Goal: Obtain resource: Obtain resource

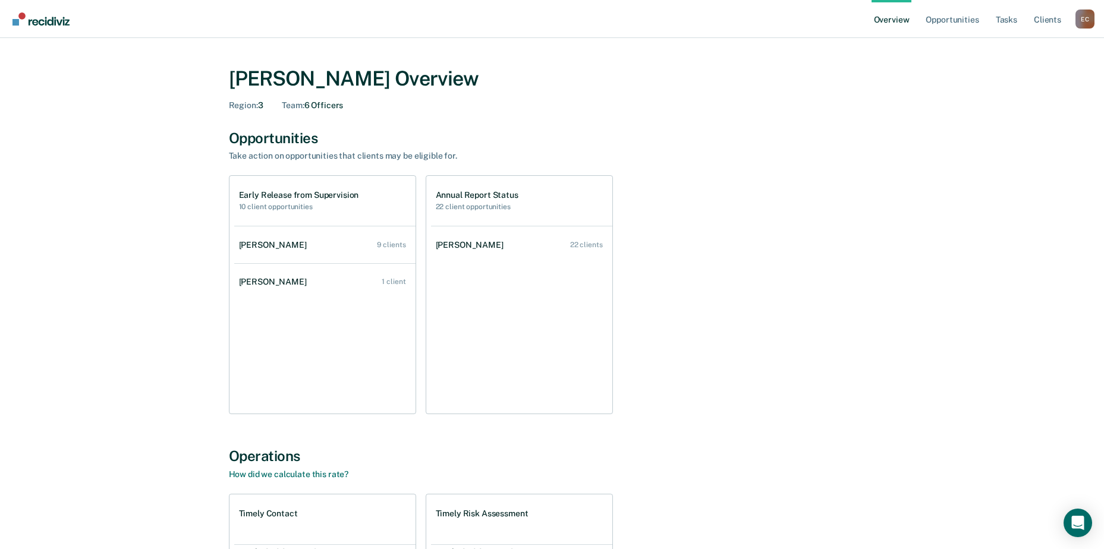
click at [485, 208] on h2 "22 client opportunities" at bounding box center [477, 207] width 83 height 8
click at [485, 194] on h1 "Annual Report Status" at bounding box center [477, 195] width 83 height 10
click at [1045, 15] on link "Client s" at bounding box center [1048, 19] width 32 height 38
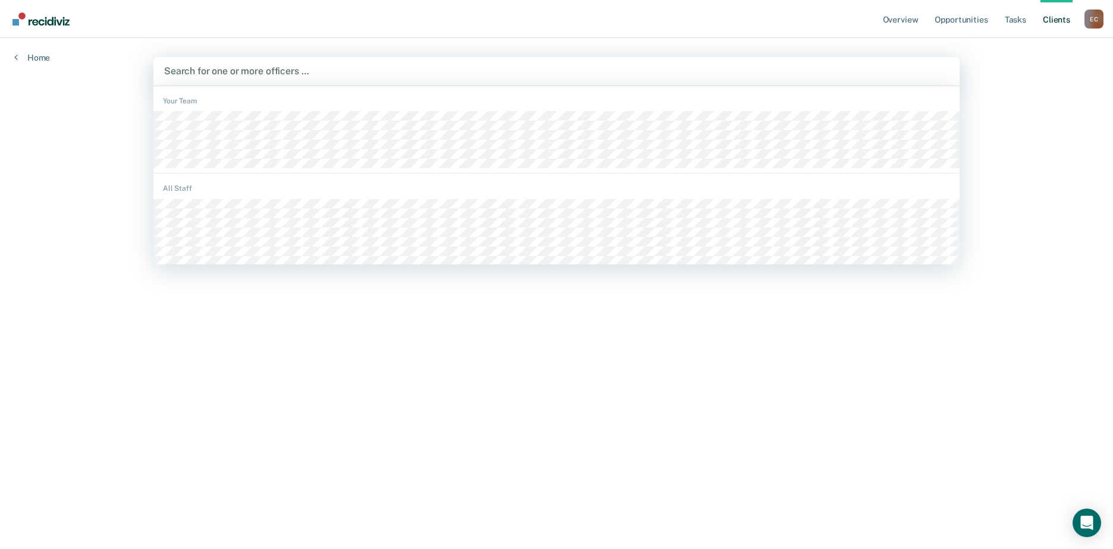
click at [297, 71] on div at bounding box center [556, 71] width 785 height 14
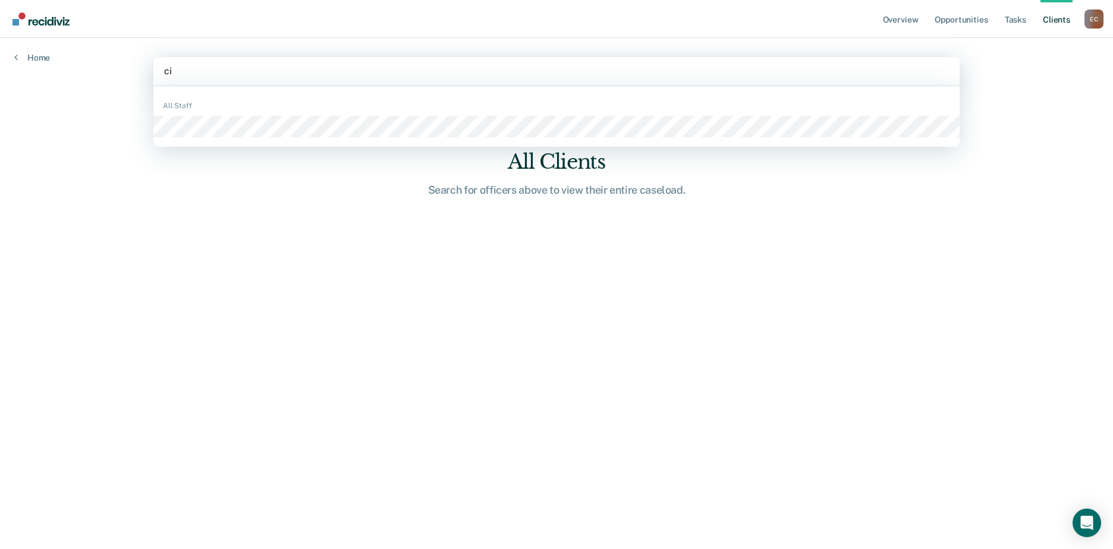
type input "c"
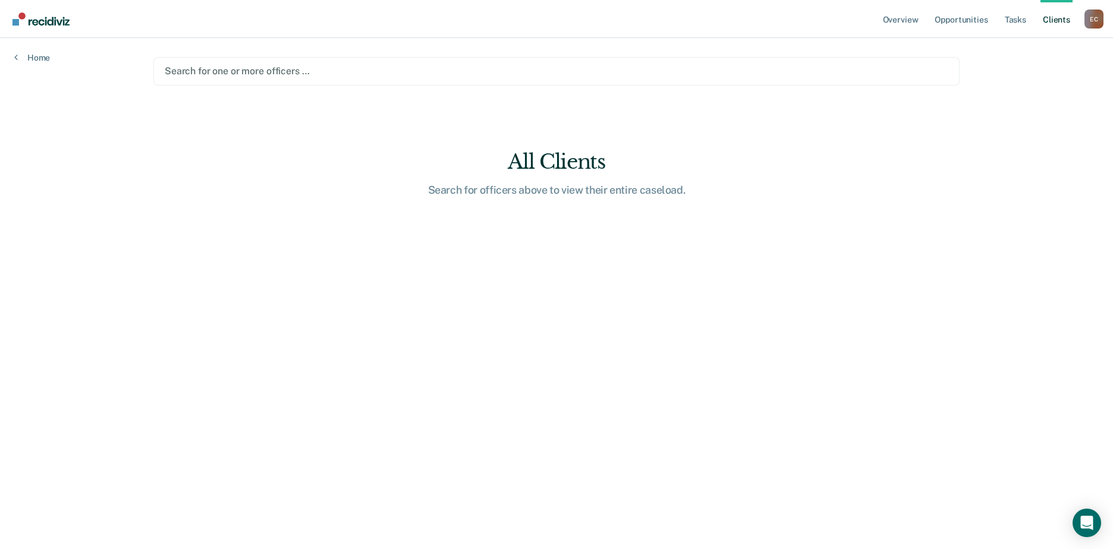
click at [331, 70] on div at bounding box center [557, 71] width 784 height 14
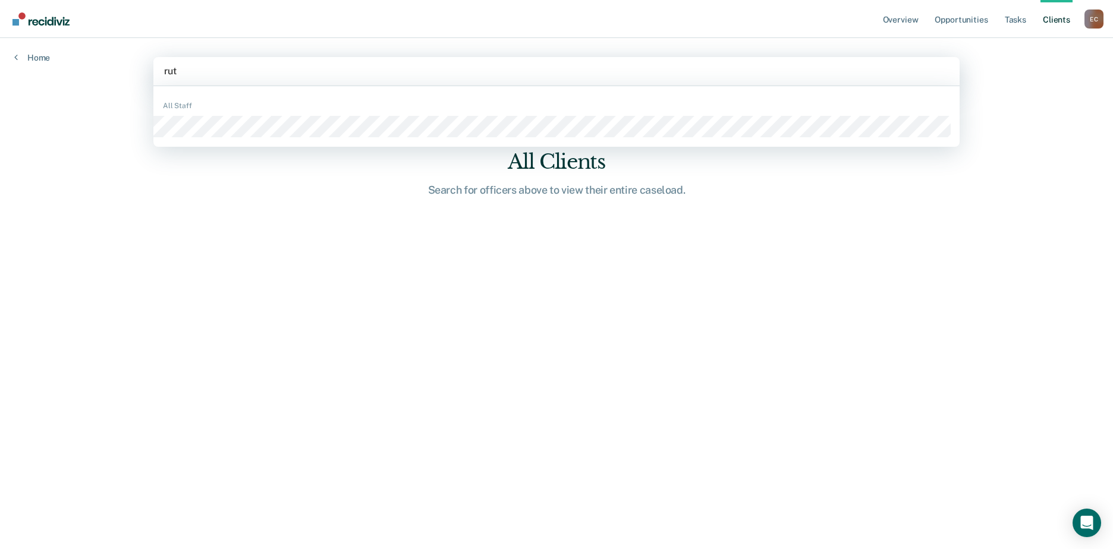
type input "[PERSON_NAME]"
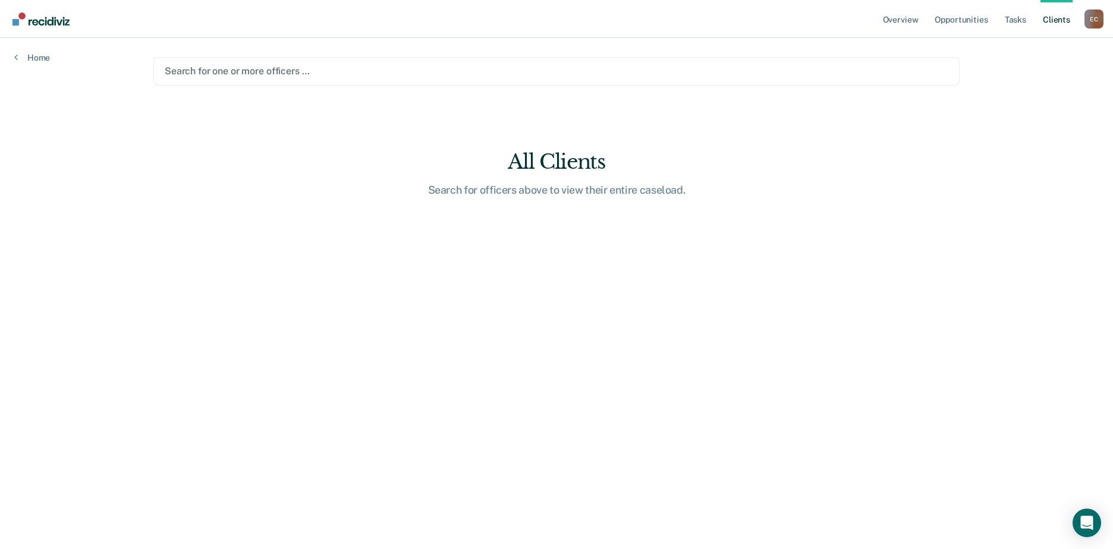
click at [229, 70] on div at bounding box center [557, 71] width 784 height 14
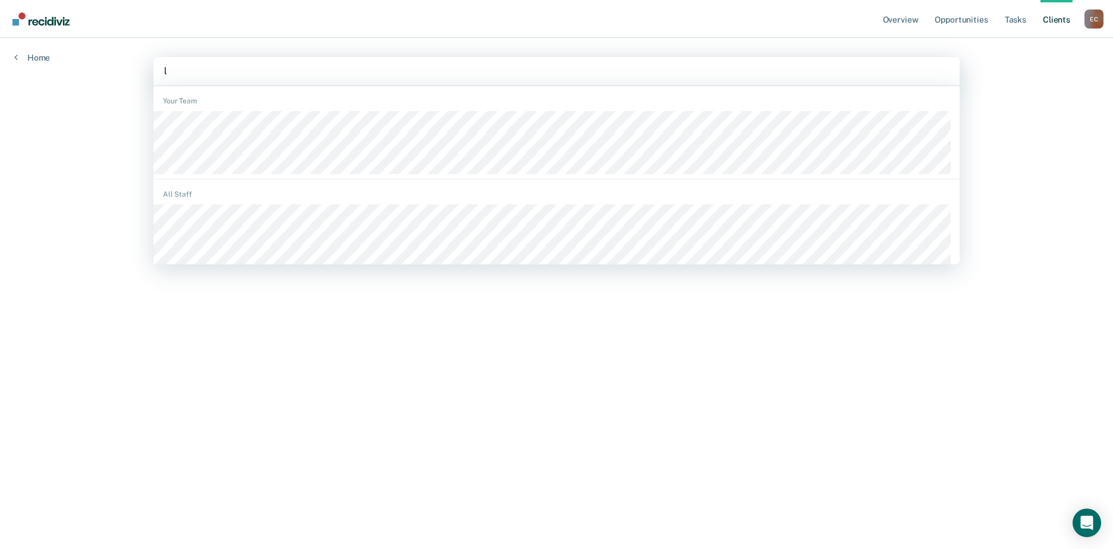
type input "la"
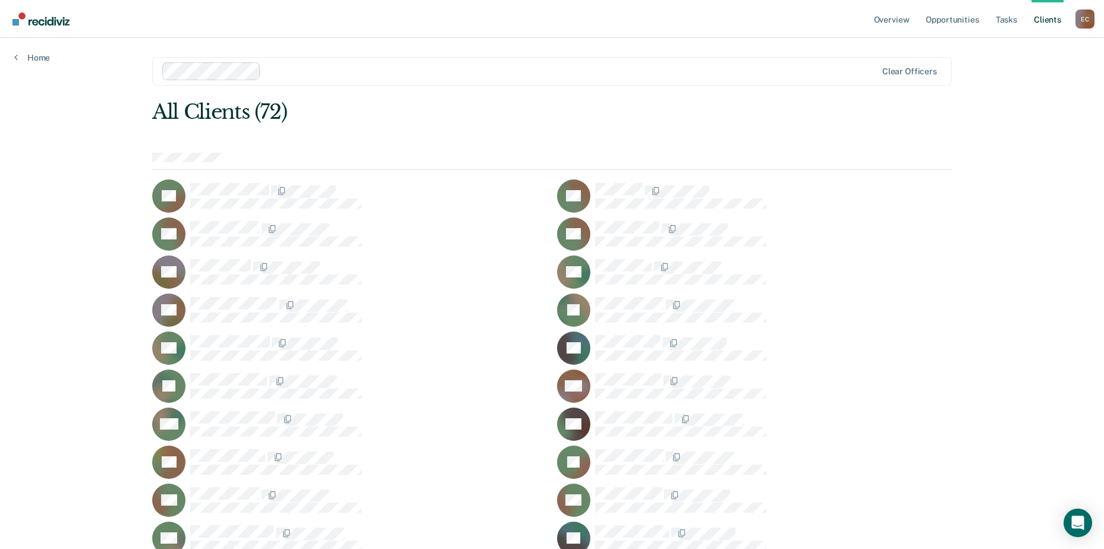
click at [1044, 17] on link "Client s" at bounding box center [1048, 19] width 32 height 38
click at [1013, 19] on link "Tasks" at bounding box center [1007, 19] width 26 height 38
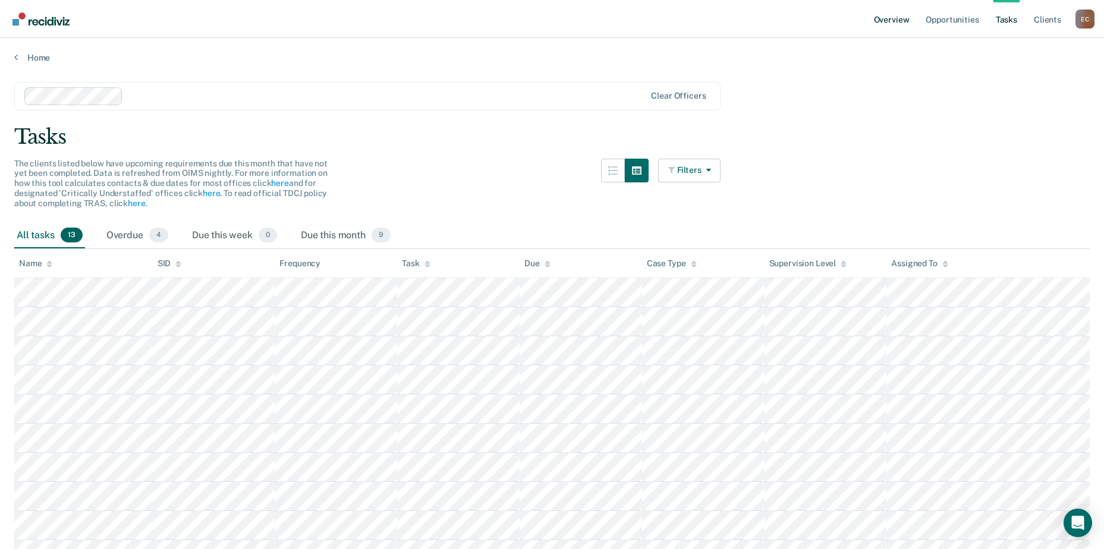
click at [897, 17] on link "Overview" at bounding box center [892, 19] width 40 height 38
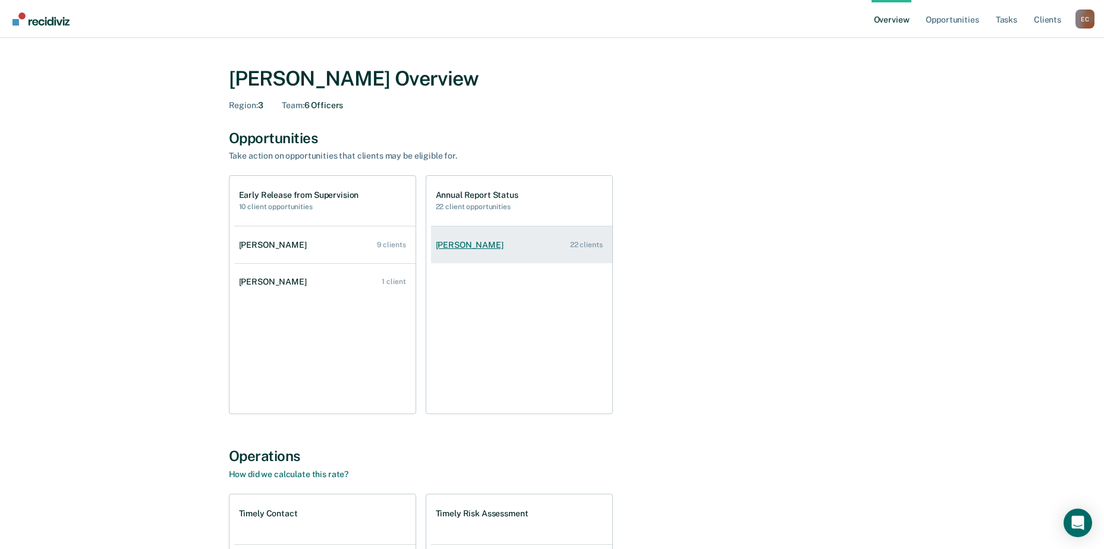
click at [584, 243] on div "22 clients" at bounding box center [586, 245] width 33 height 8
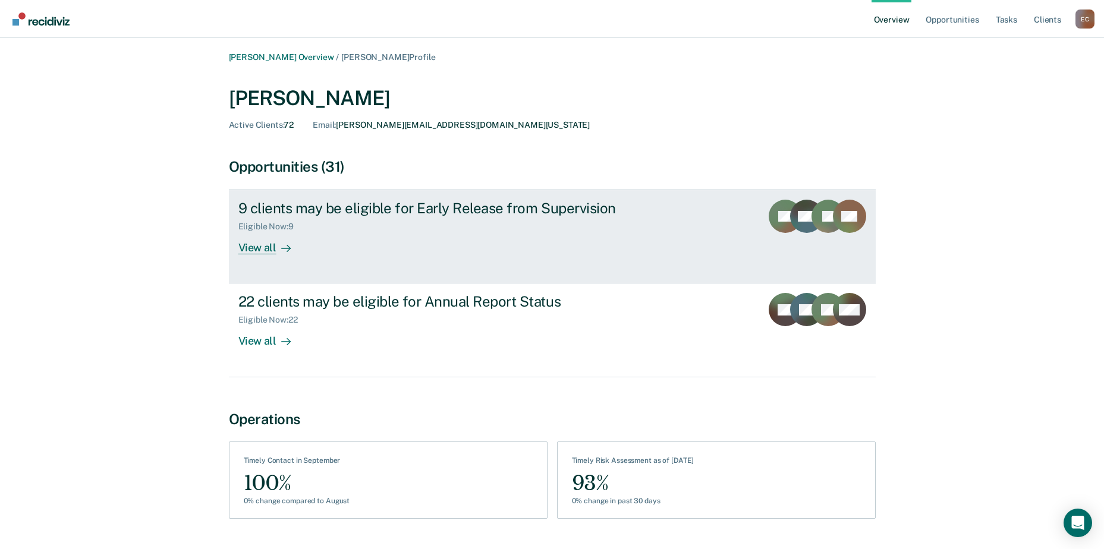
click at [252, 244] on div "View all" at bounding box center [271, 243] width 67 height 23
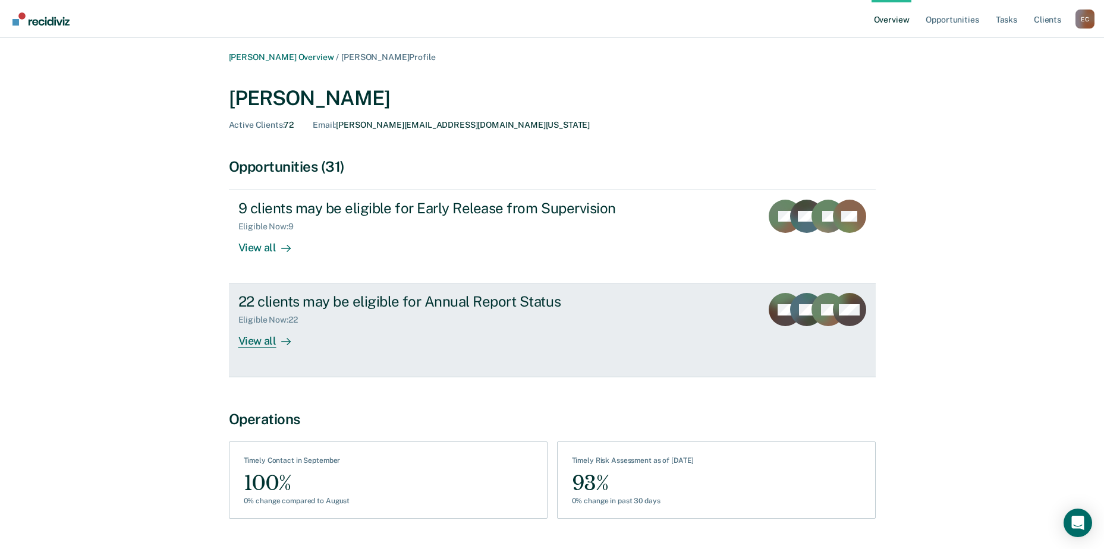
click at [327, 304] on div "22 clients may be eligible for Annual Report Status" at bounding box center [446, 301] width 417 height 17
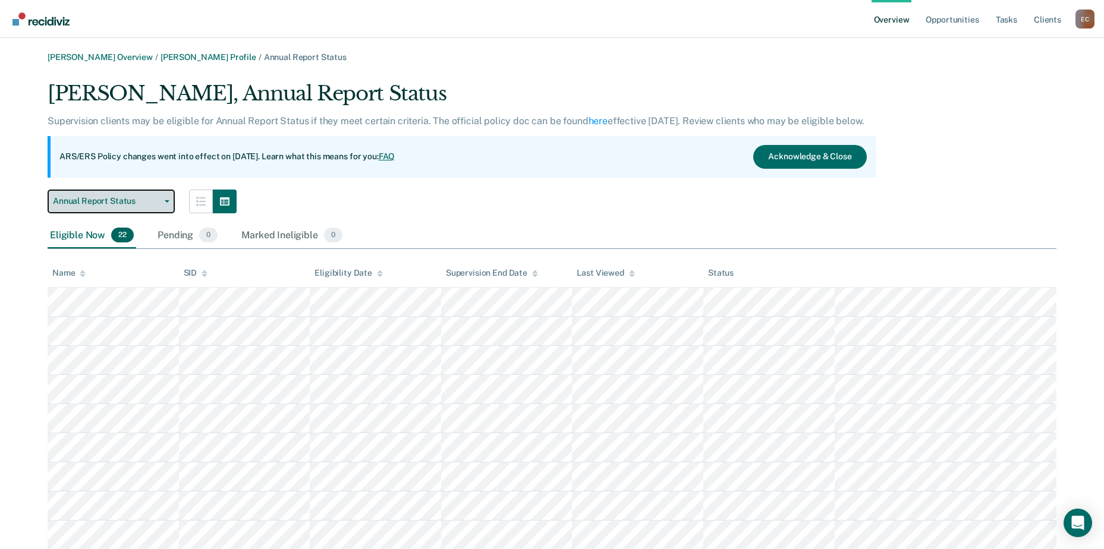
click at [102, 199] on span "Annual Report Status" at bounding box center [106, 201] width 107 height 10
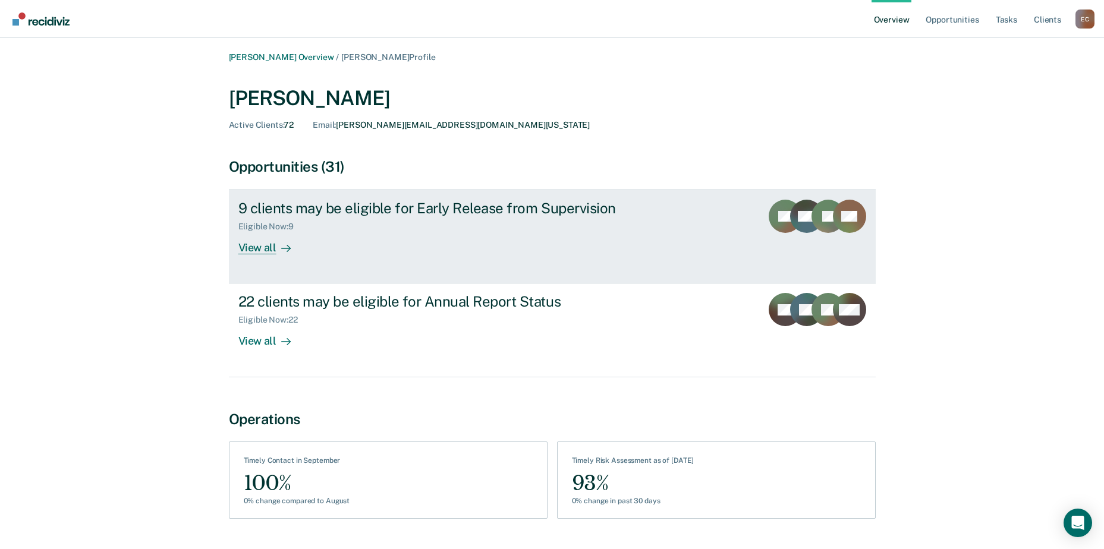
click at [257, 246] on div "View all" at bounding box center [271, 243] width 67 height 23
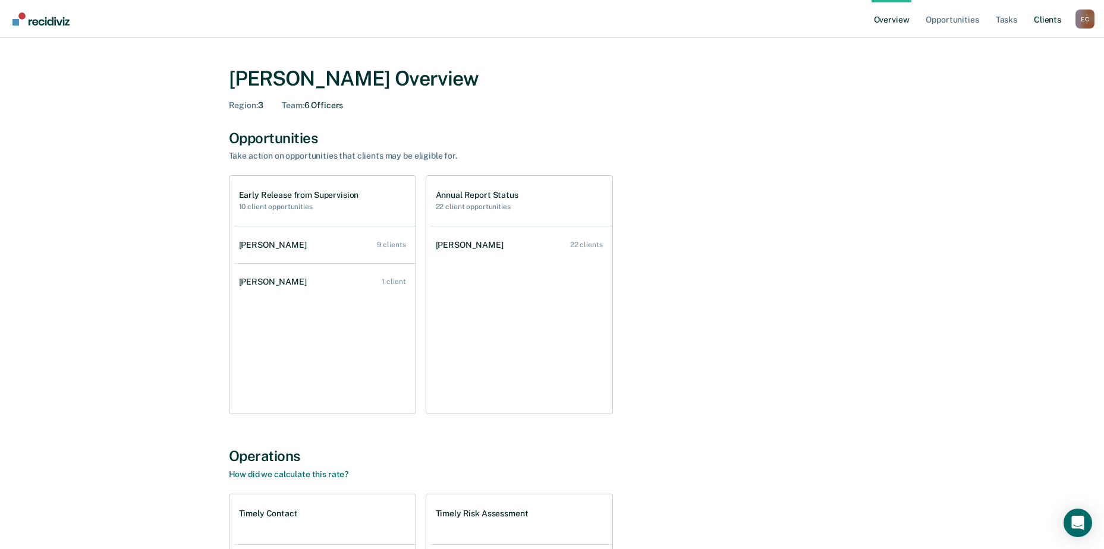
click at [1050, 20] on link "Client s" at bounding box center [1048, 19] width 32 height 38
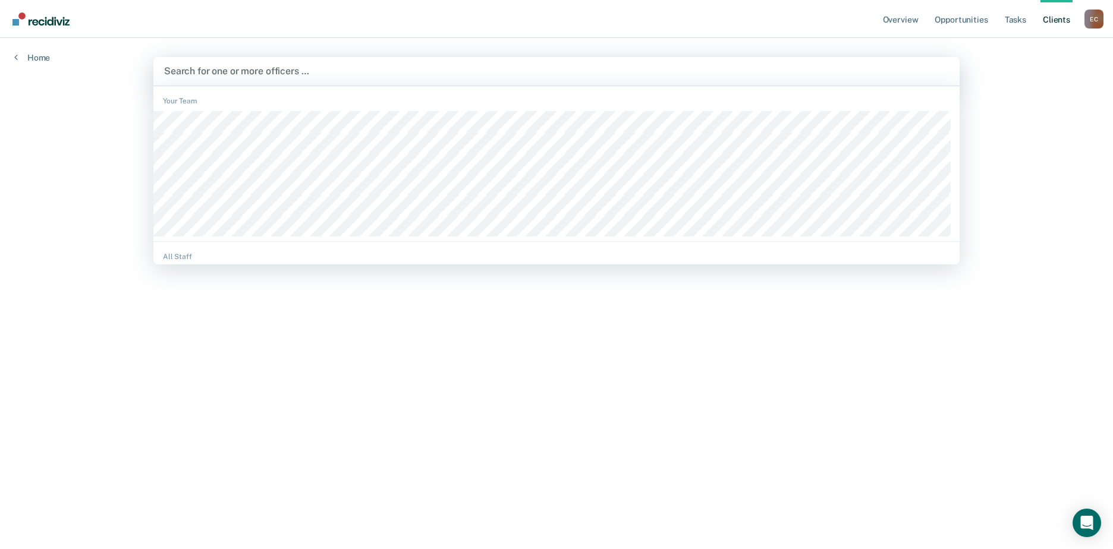
click at [242, 71] on div at bounding box center [556, 71] width 785 height 14
type input "[PERSON_NAME]"
click at [249, 71] on div at bounding box center [556, 71] width 785 height 14
type input "m"
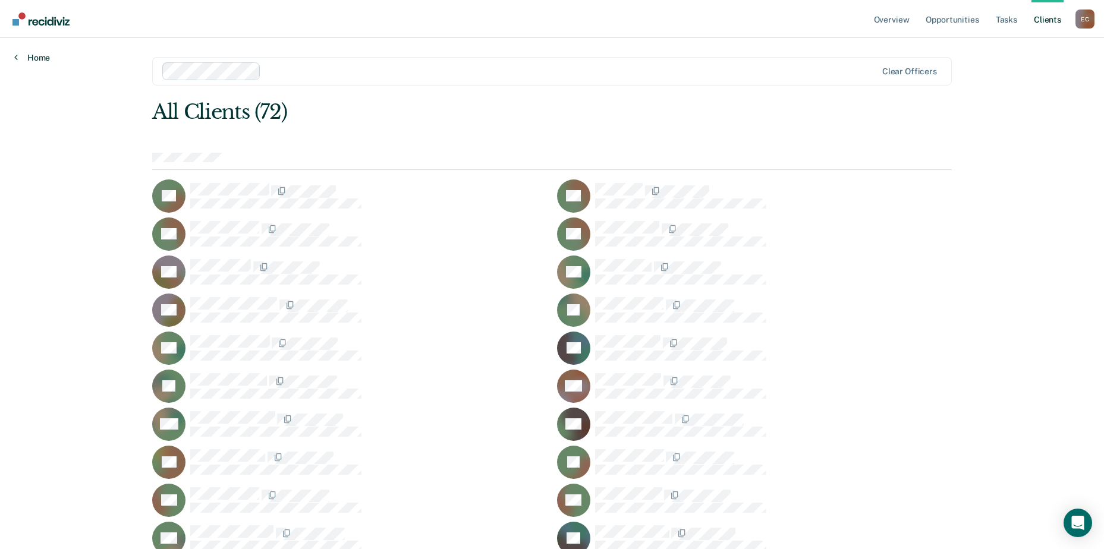
click at [38, 59] on link "Home" at bounding box center [32, 57] width 36 height 11
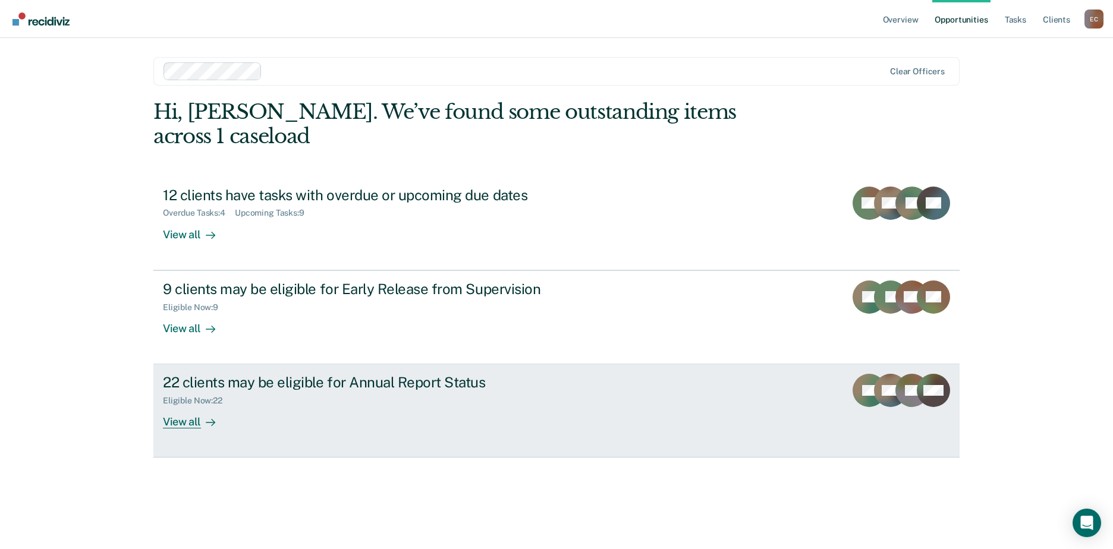
click at [275, 374] on div "22 clients may be eligible for Annual Report Status" at bounding box center [371, 382] width 417 height 17
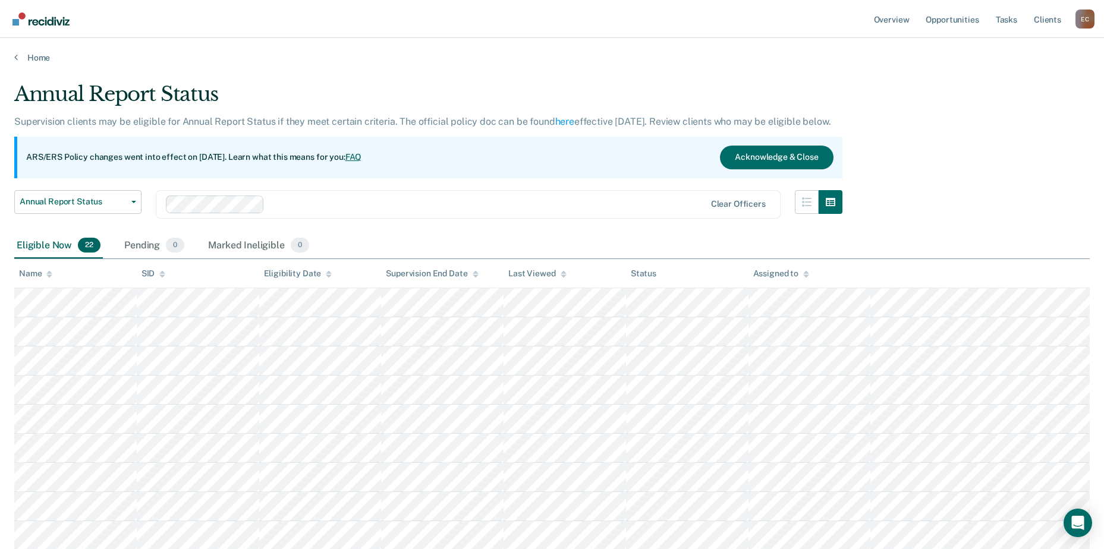
click at [21, 52] on div "Home" at bounding box center [552, 50] width 1104 height 25
click at [24, 59] on link "Home" at bounding box center [552, 57] width 1076 height 11
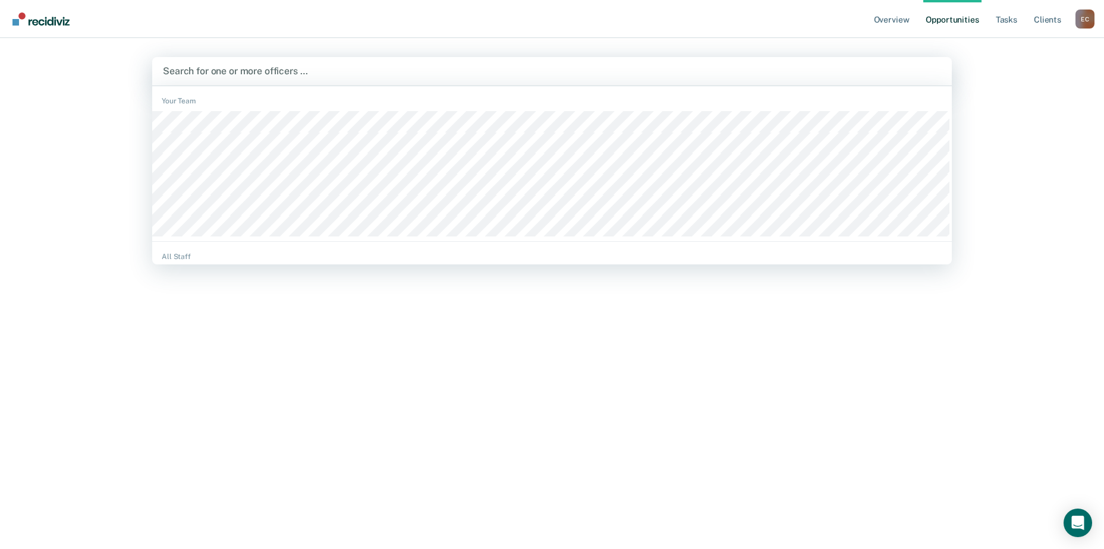
click at [253, 70] on div at bounding box center [552, 71] width 778 height 14
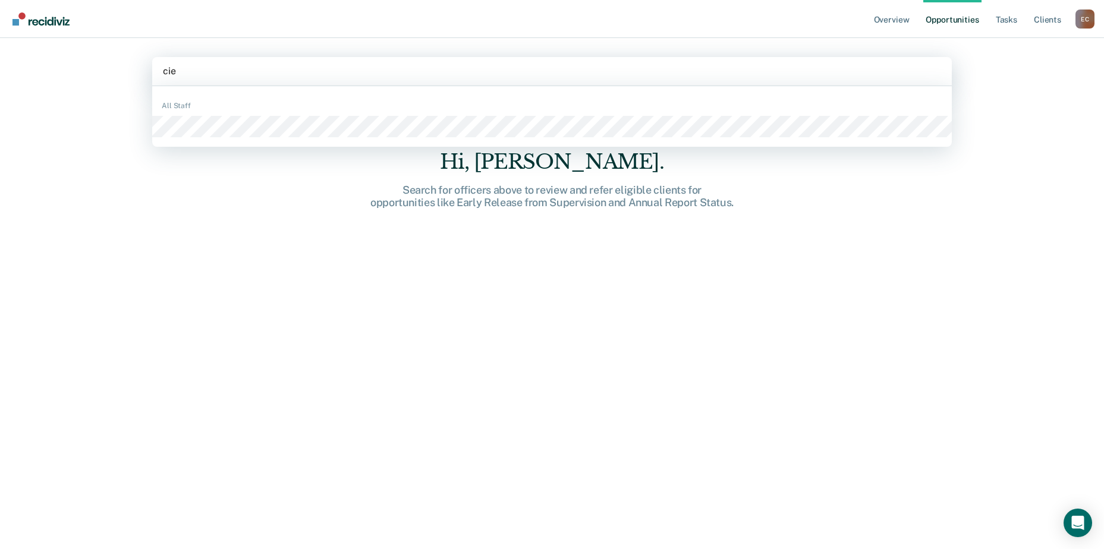
type input "cier"
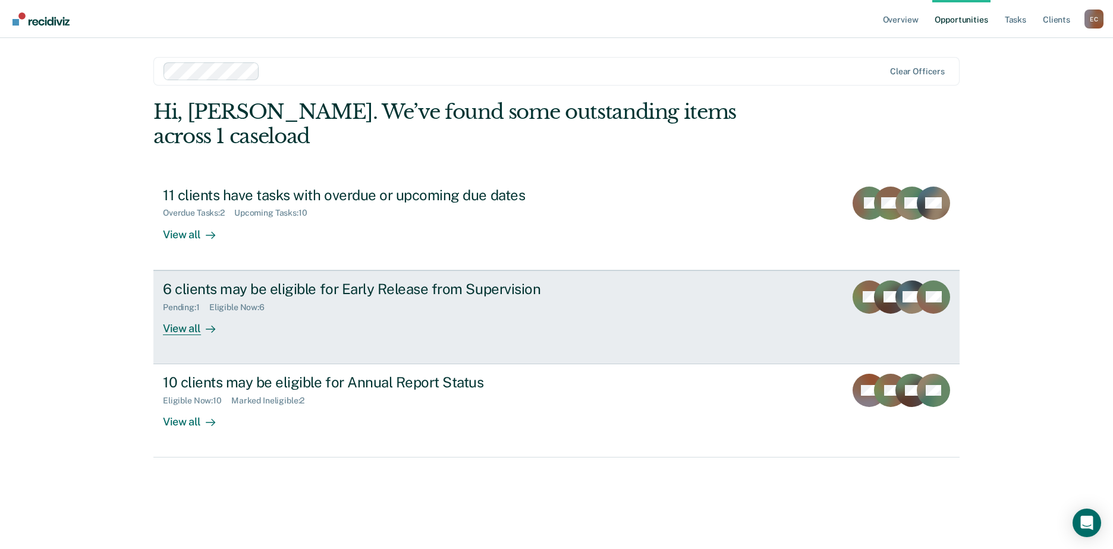
click at [203, 322] on div at bounding box center [208, 329] width 14 height 14
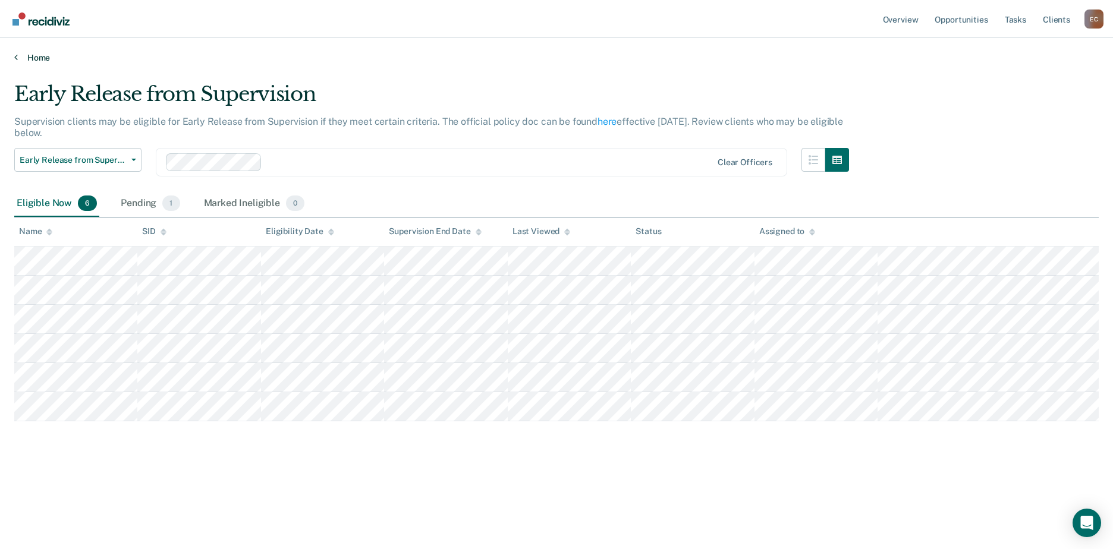
click at [17, 55] on icon at bounding box center [16, 57] width 4 height 10
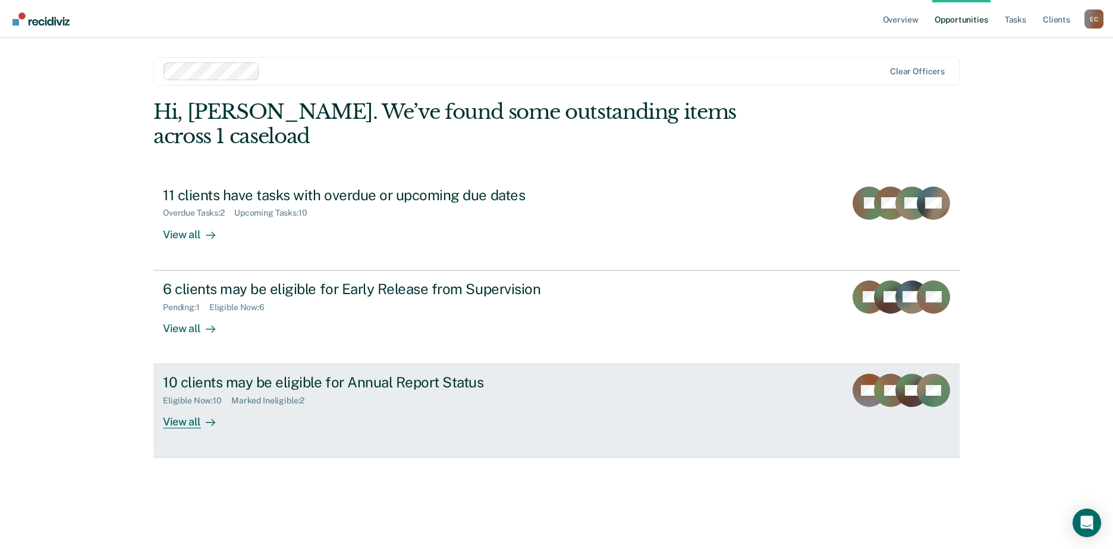
click at [191, 406] on div "View all" at bounding box center [196, 417] width 67 height 23
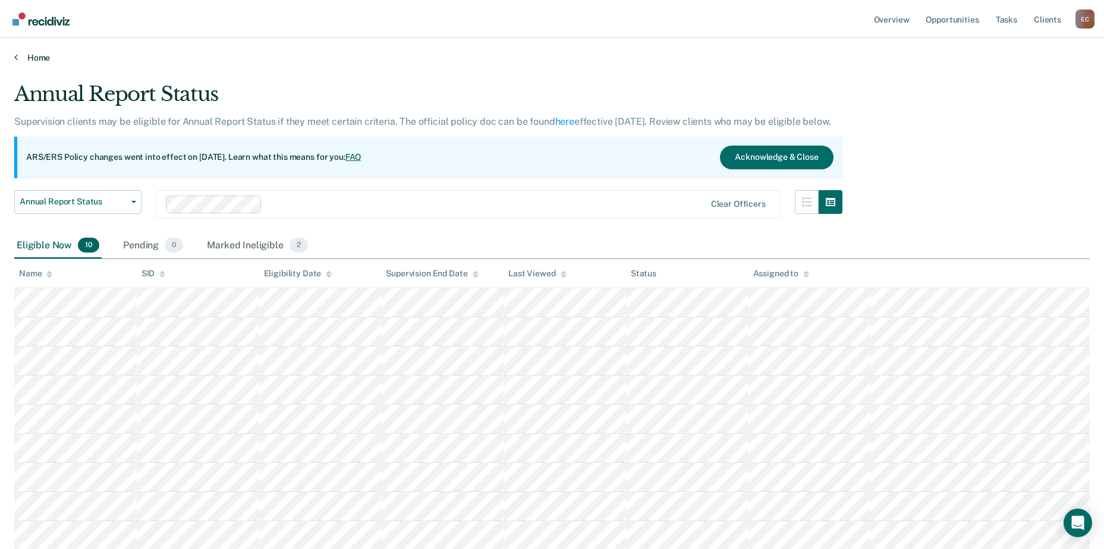
click at [38, 56] on link "Home" at bounding box center [552, 57] width 1076 height 11
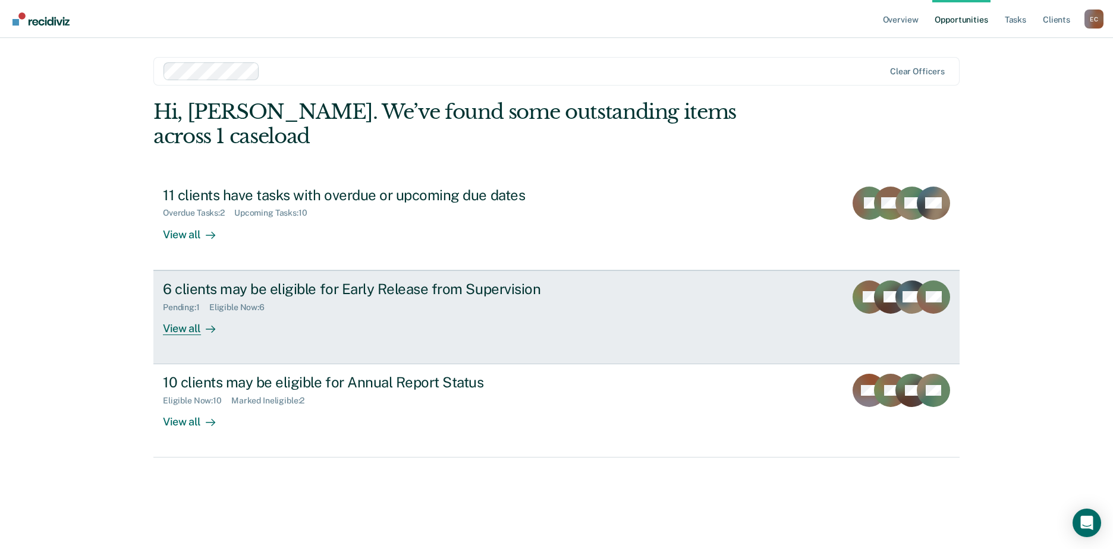
click at [178, 312] on div "View all" at bounding box center [196, 323] width 67 height 23
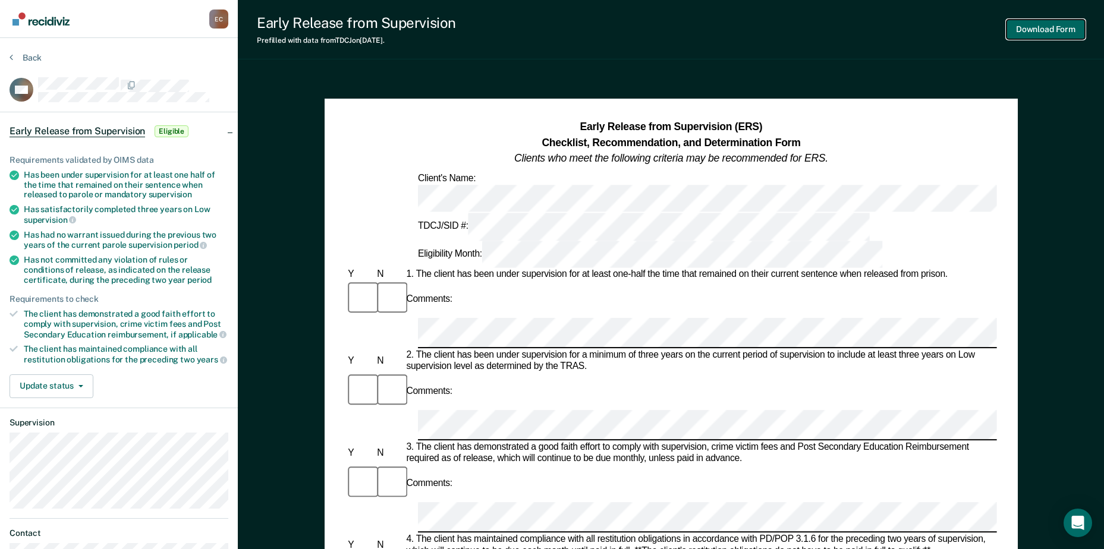
click at [1050, 29] on button "Download Form" at bounding box center [1046, 30] width 78 height 20
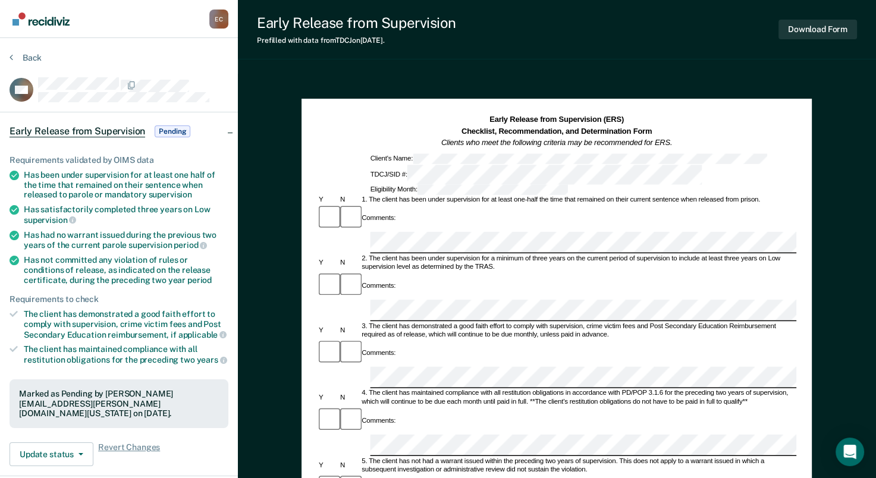
scroll to position [27, 0]
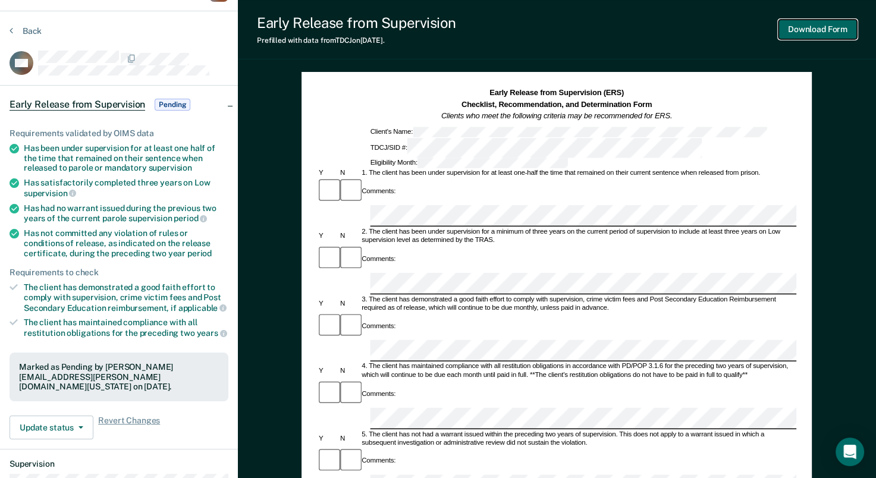
click at [826, 27] on button "Download Form" at bounding box center [817, 30] width 78 height 20
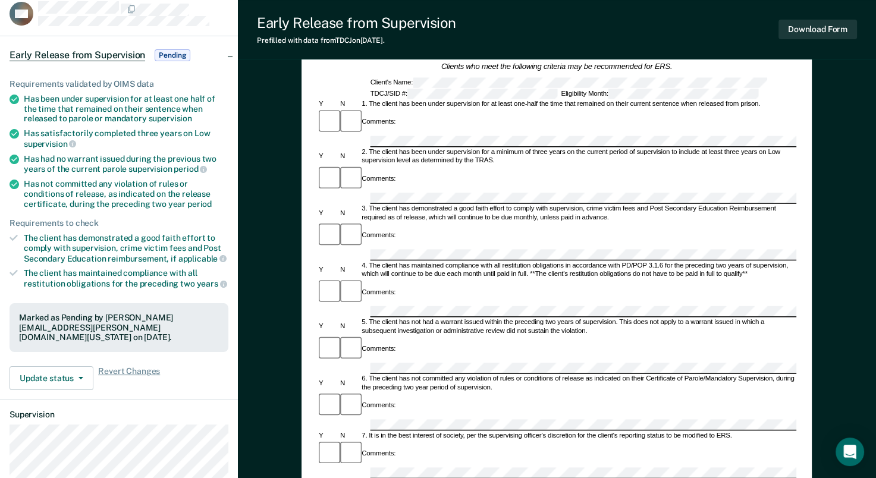
scroll to position [72, 0]
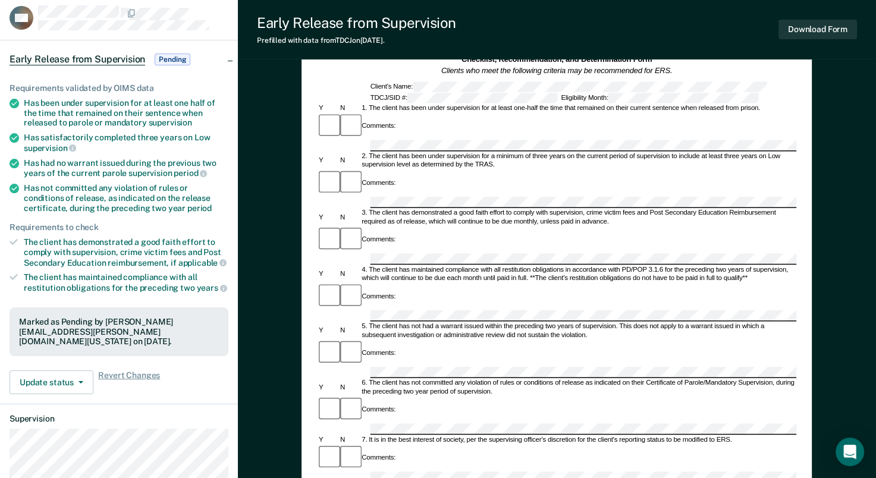
click at [424, 124] on div "Comments:" at bounding box center [556, 126] width 479 height 28
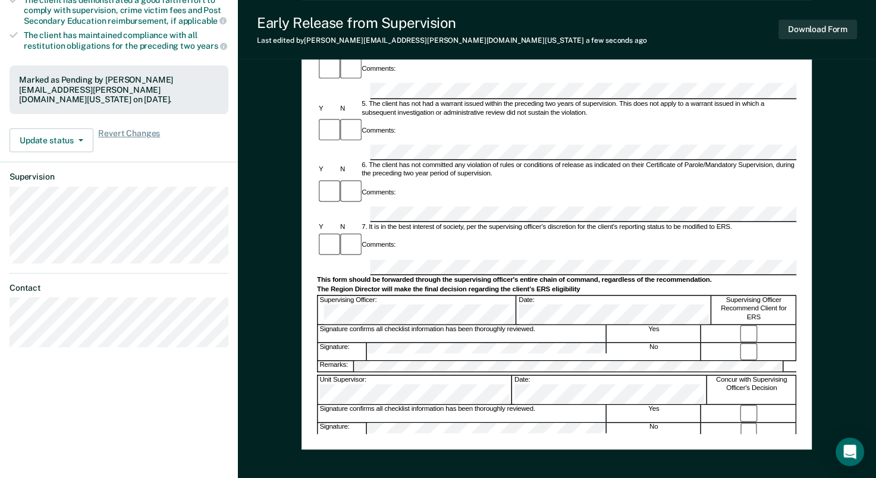
scroll to position [326, 0]
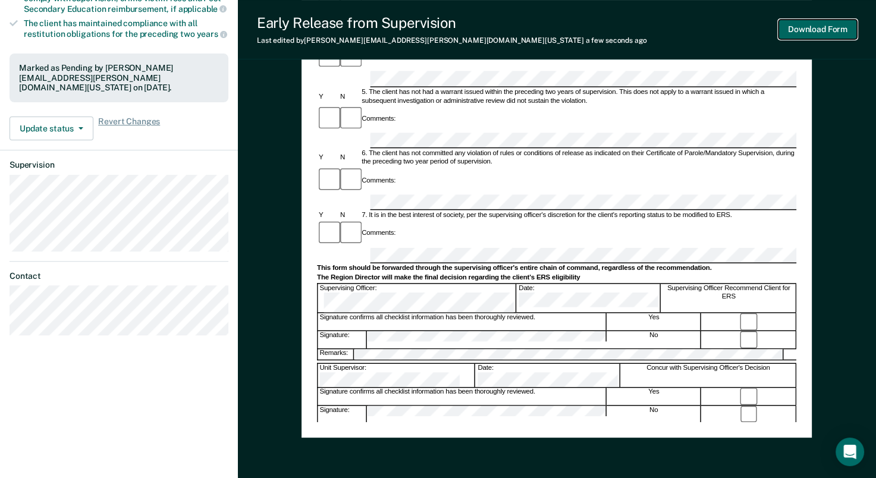
click at [844, 35] on button "Download Form" at bounding box center [817, 30] width 78 height 20
